Goal: Check status: Check status

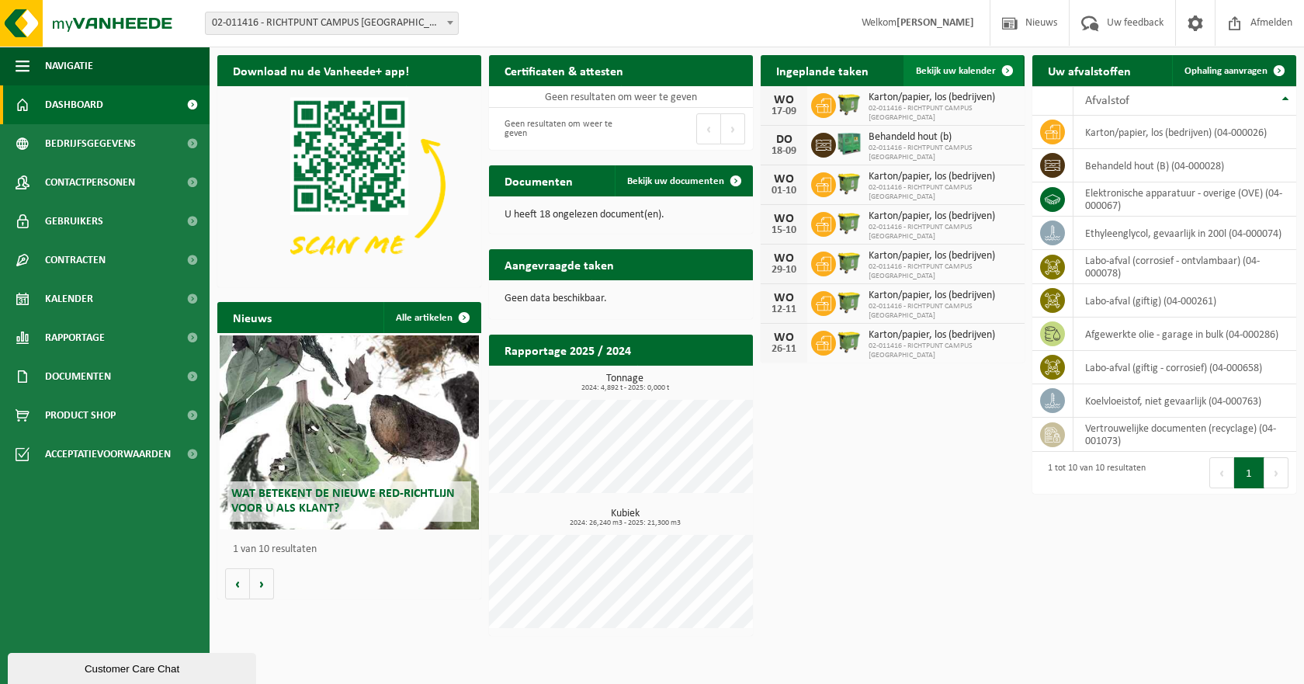
click at [962, 68] on span "Bekijk uw kalender" at bounding box center [956, 71] width 80 height 10
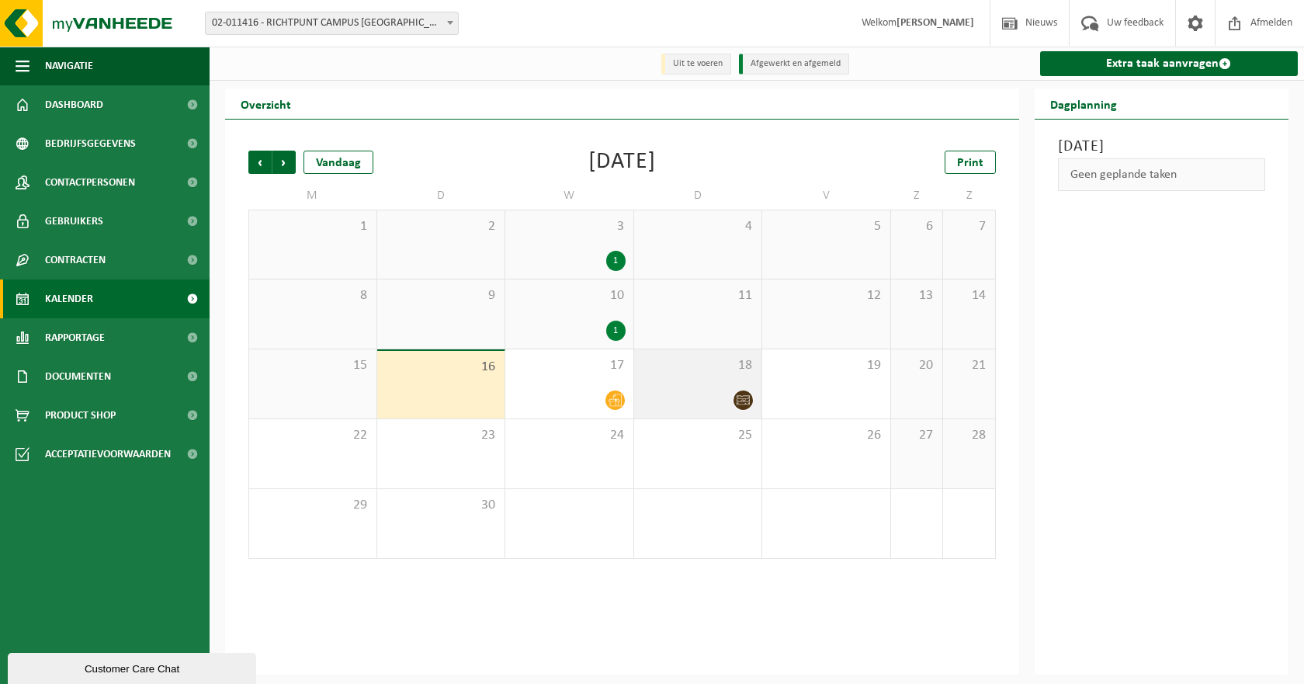
click at [740, 400] on icon at bounding box center [742, 400] width 13 height 9
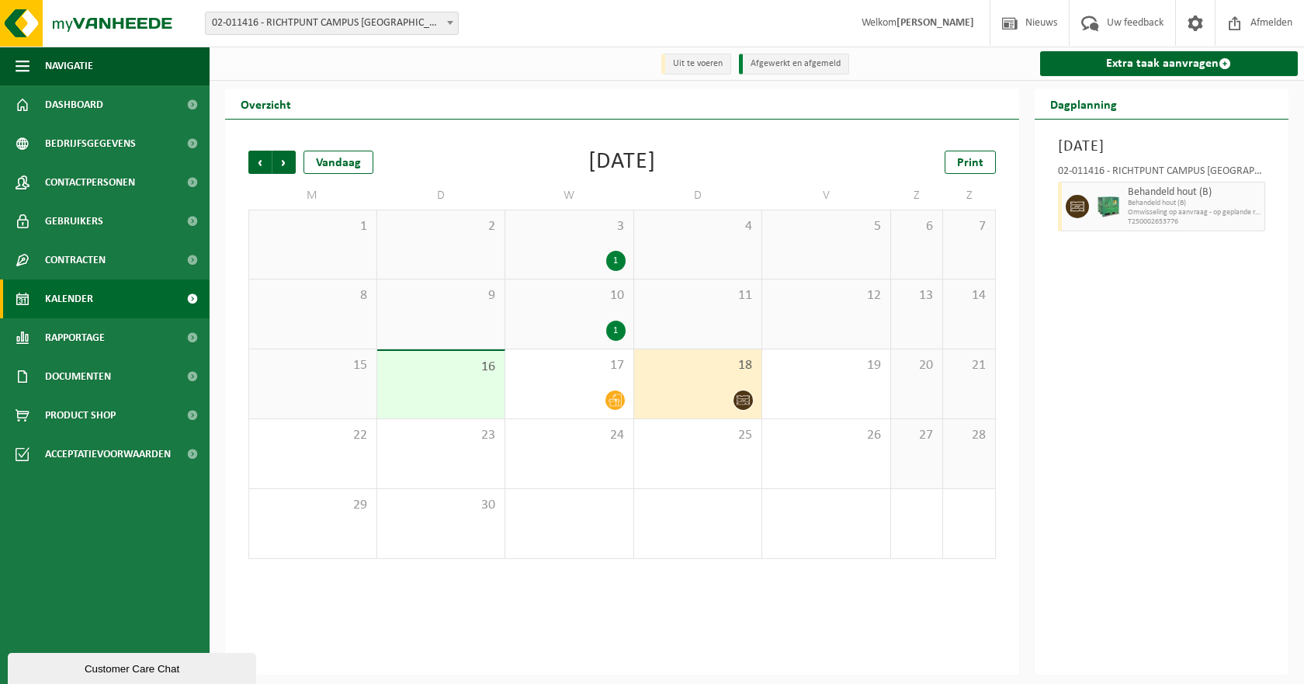
click at [688, 403] on div at bounding box center [698, 400] width 113 height 21
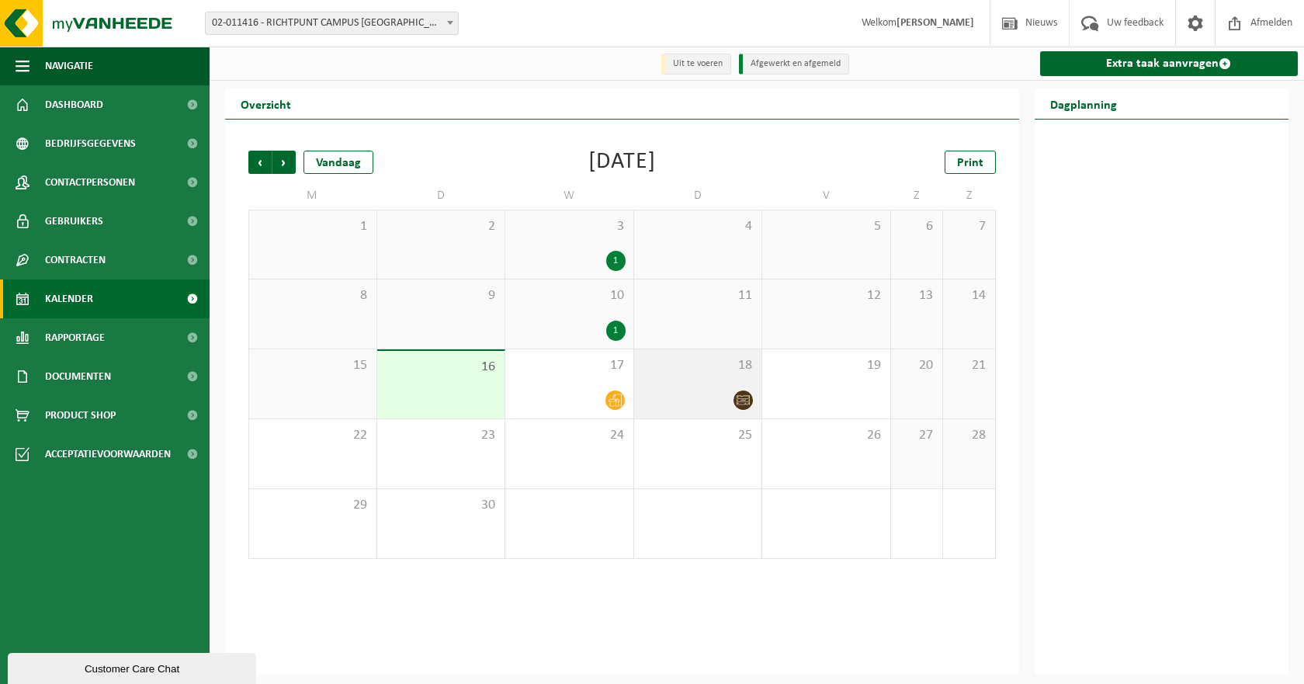
click at [723, 382] on div "18" at bounding box center [698, 383] width 128 height 69
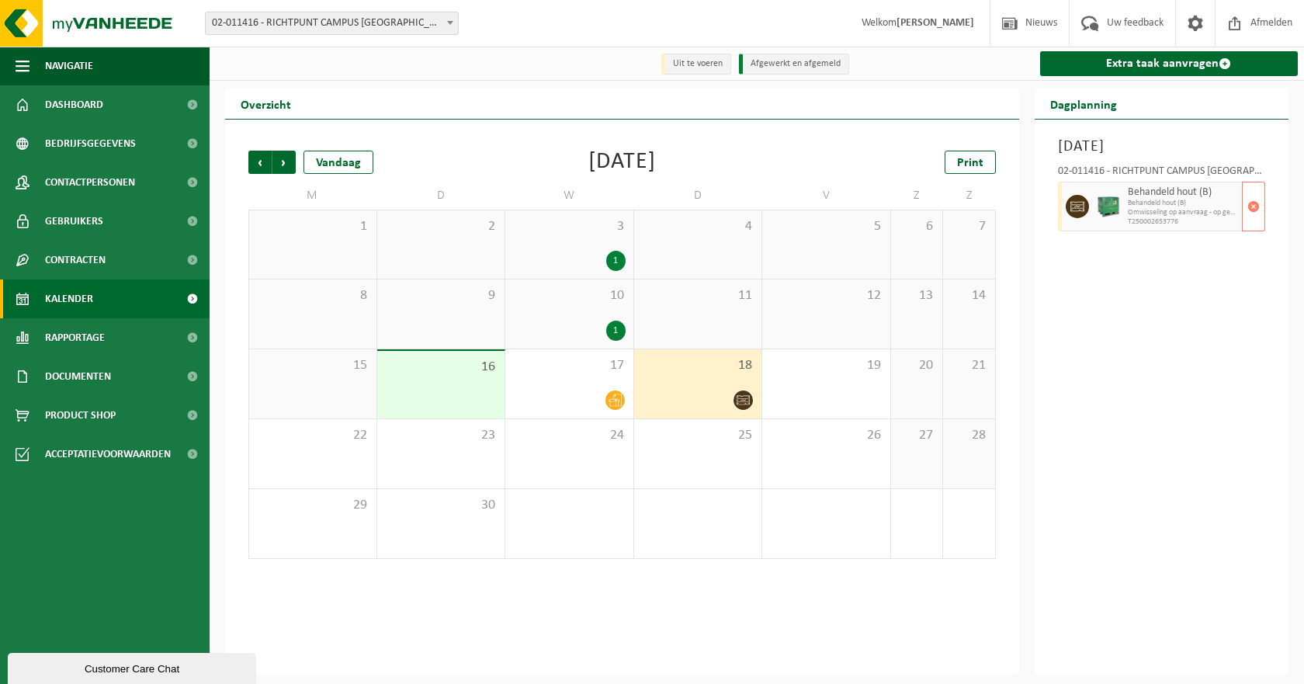
click at [1197, 217] on span "Omwisseling op aanvraag - op geplande route (incl. verwerking)" at bounding box center [1183, 212] width 111 height 9
